Goal: Task Accomplishment & Management: Manage account settings

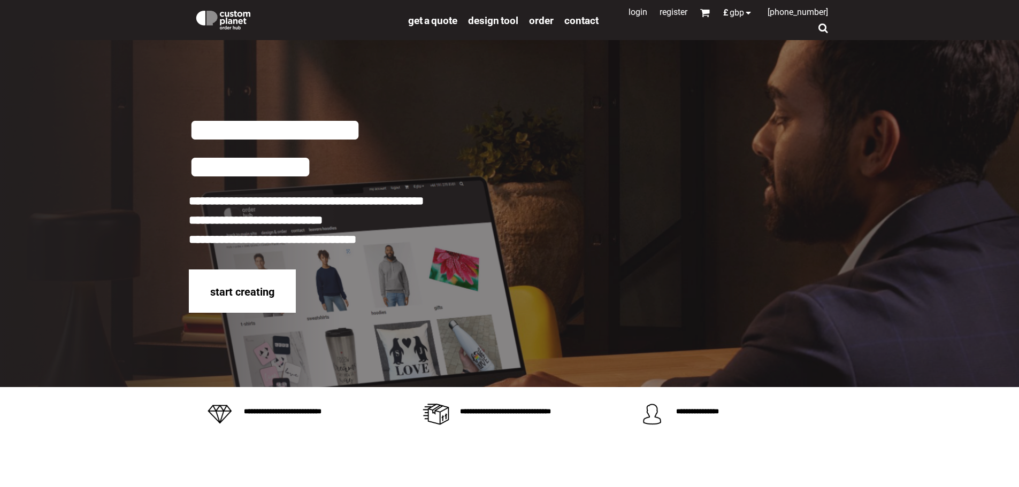
click at [629, 13] on link "Login" at bounding box center [638, 12] width 19 height 10
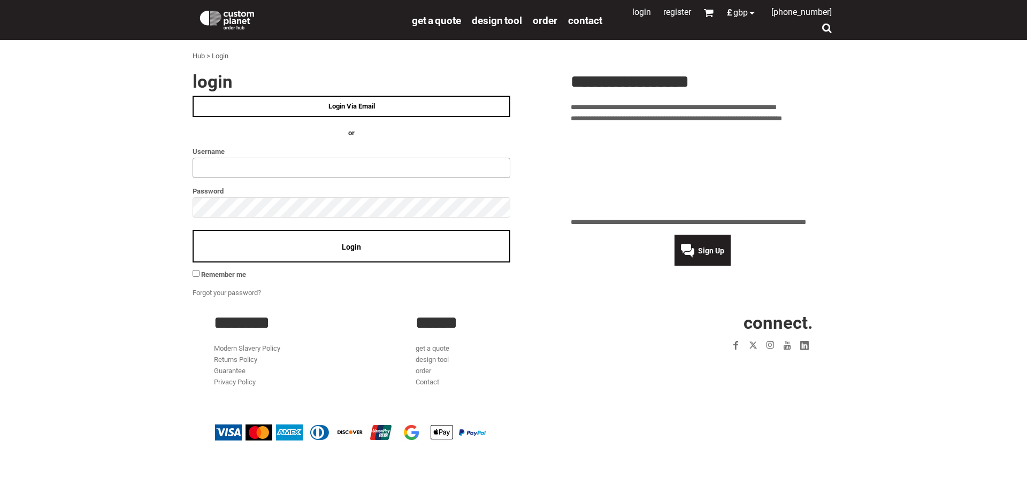
click at [235, 168] on input "text" at bounding box center [352, 168] width 318 height 20
type input "**********"
click at [365, 247] on div "Login" at bounding box center [352, 246] width 318 height 33
